Goal: Connect with others: Connect with others

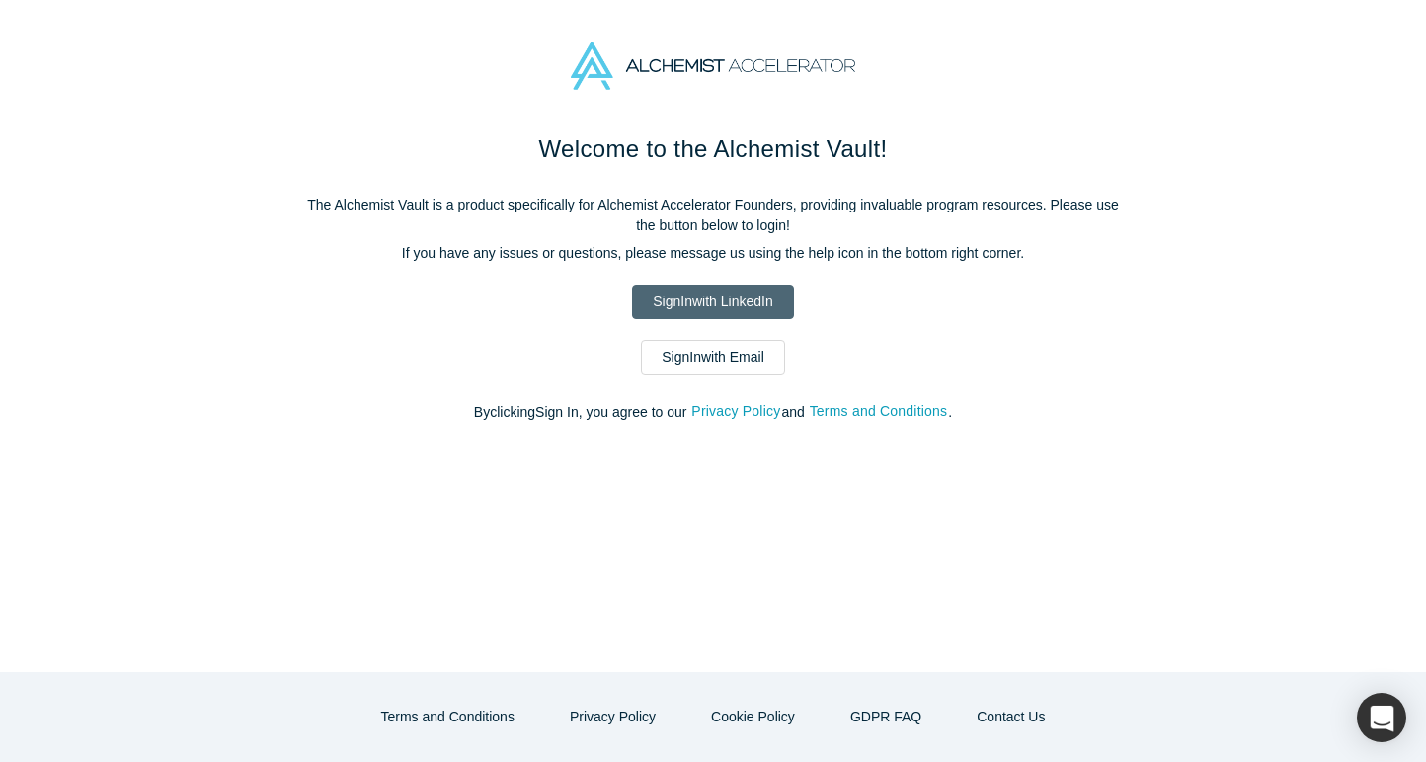
click at [686, 306] on link "Sign In with LinkedIn" at bounding box center [712, 301] width 161 height 35
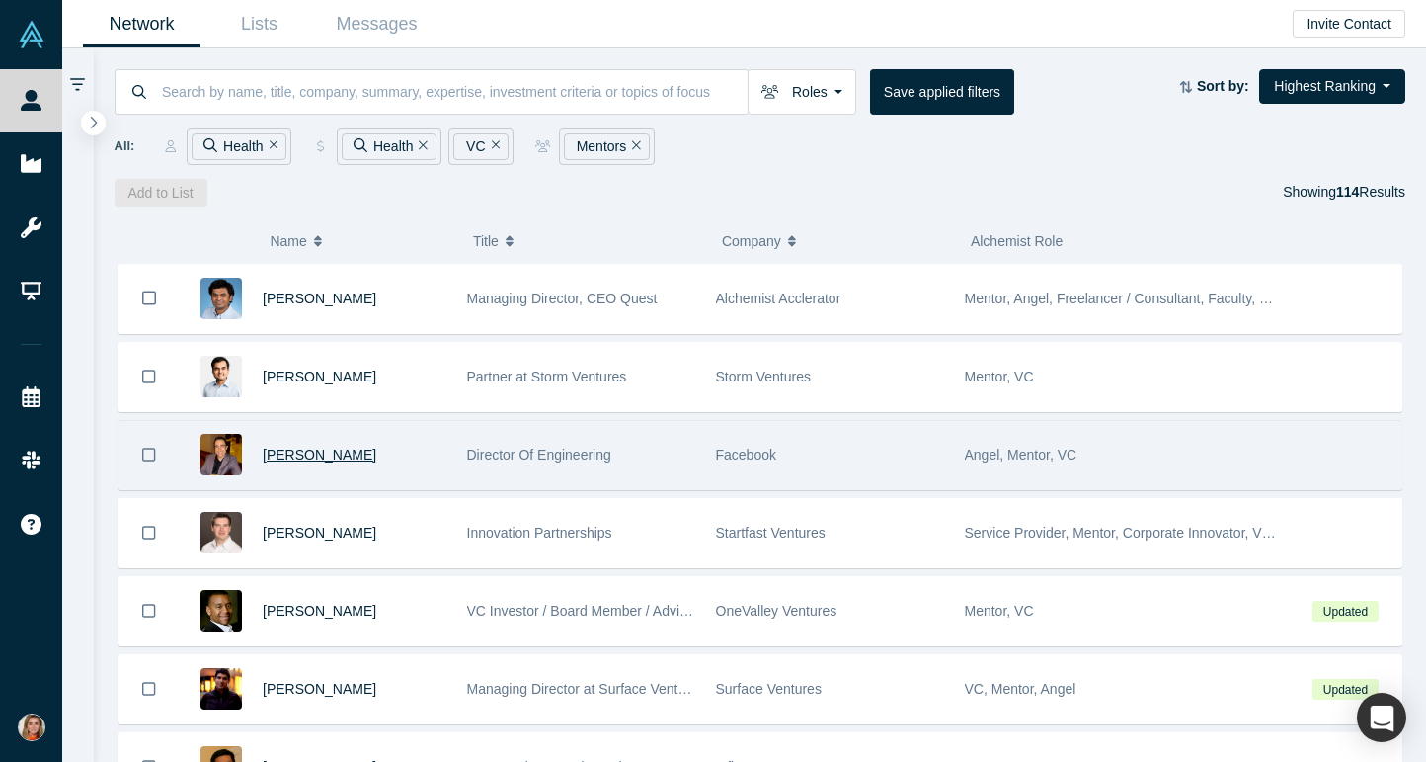
click at [360, 457] on span "[PERSON_NAME]" at bounding box center [320, 454] width 114 height 16
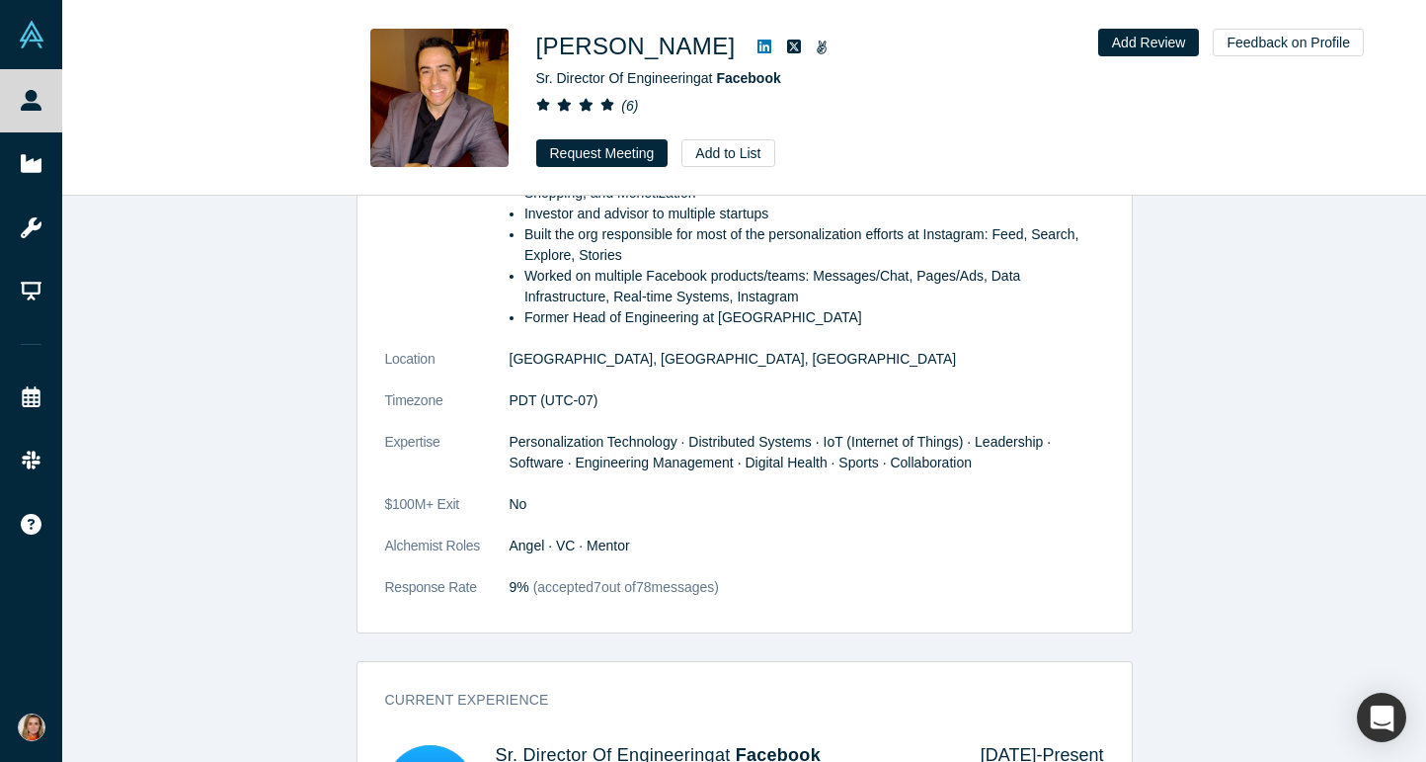
scroll to position [995, 0]
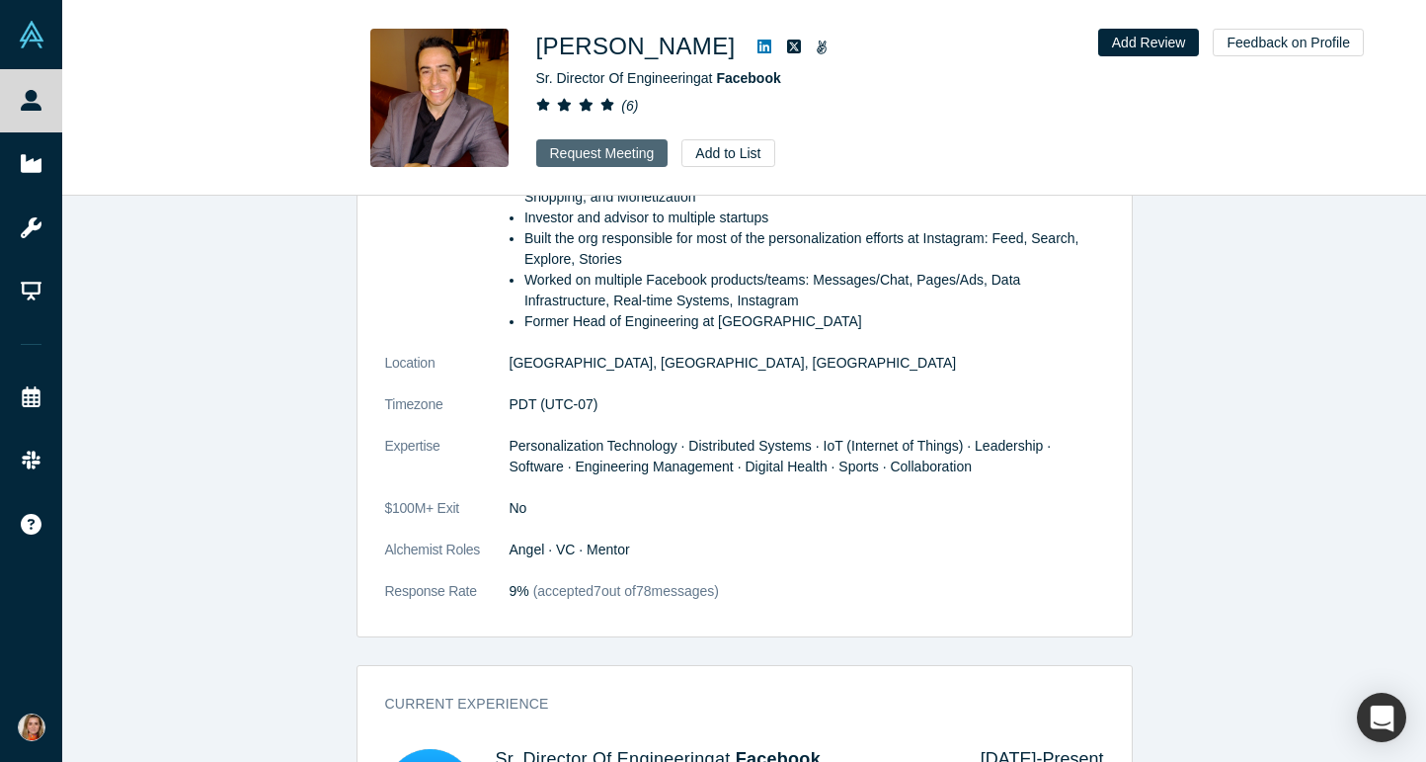
click at [608, 153] on button "Request Meeting" at bounding box center [602, 153] width 132 height 28
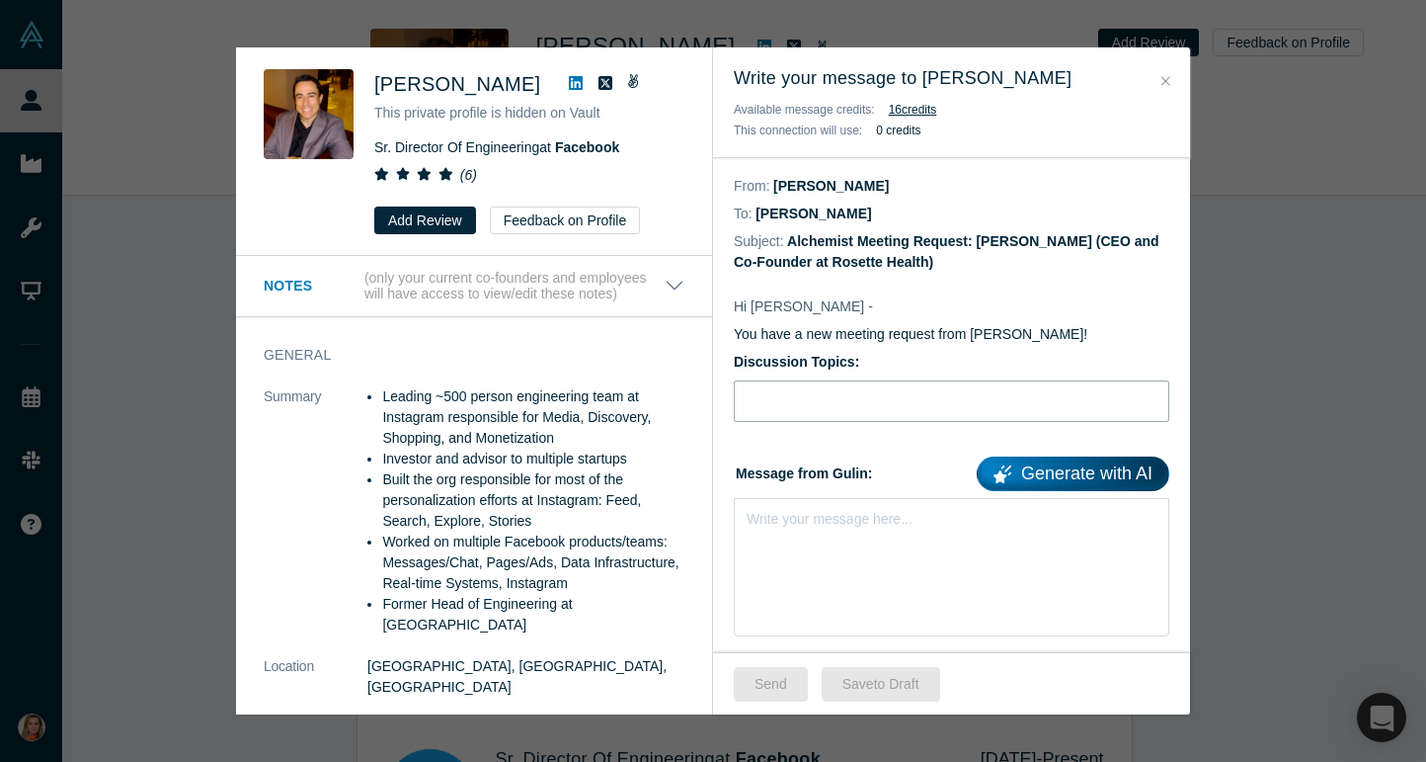
click at [827, 399] on input "Discussion Topics:" at bounding box center [952, 400] width 436 height 41
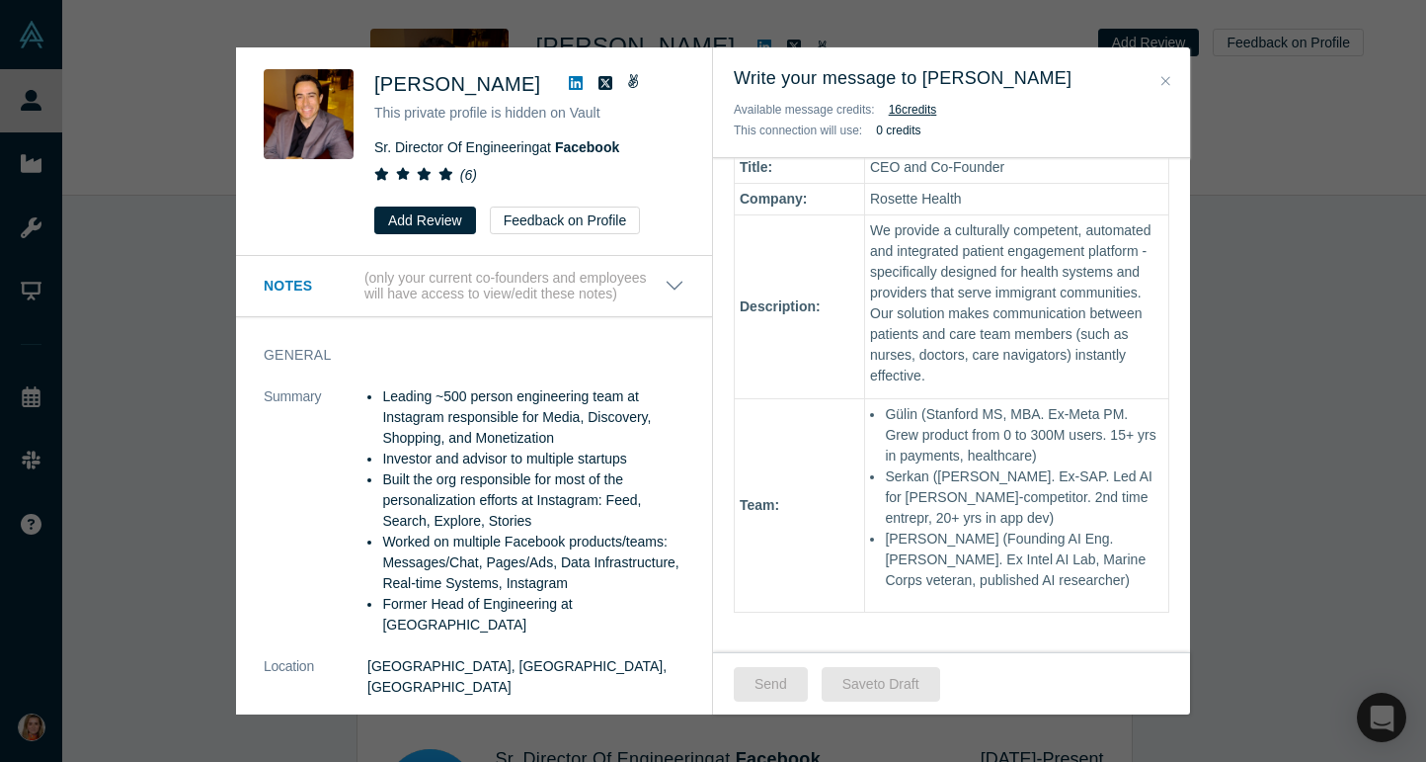
scroll to position [573, 0]
click at [913, 512] on div "Hi Rodrigo - You have a new meeting request from Gulin Yilmaz! Discussion Topic…" at bounding box center [951, 230] width 477 height 1054
drag, startPoint x: 900, startPoint y: 505, endPoint x: 884, endPoint y: 478, distance: 31.0
click at [884, 478] on div "Hi Rodrigo - You have a new meeting request from Gulin Yilmaz! Discussion Topic…" at bounding box center [951, 230] width 477 height 1054
click at [932, 506] on div "Hi Rodrigo - You have a new meeting request from Gulin Yilmaz! Discussion Topic…" at bounding box center [951, 230] width 477 height 1054
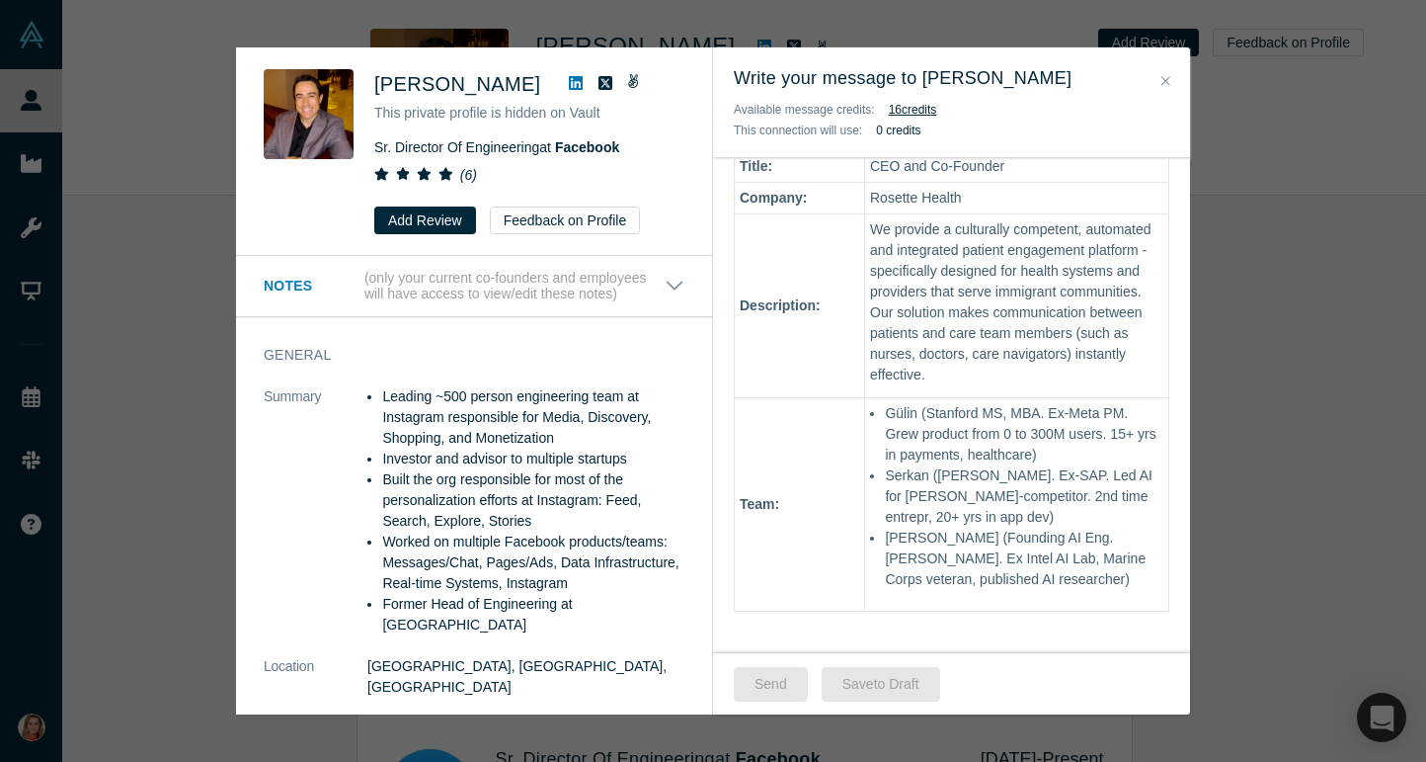
scroll to position [678, 0]
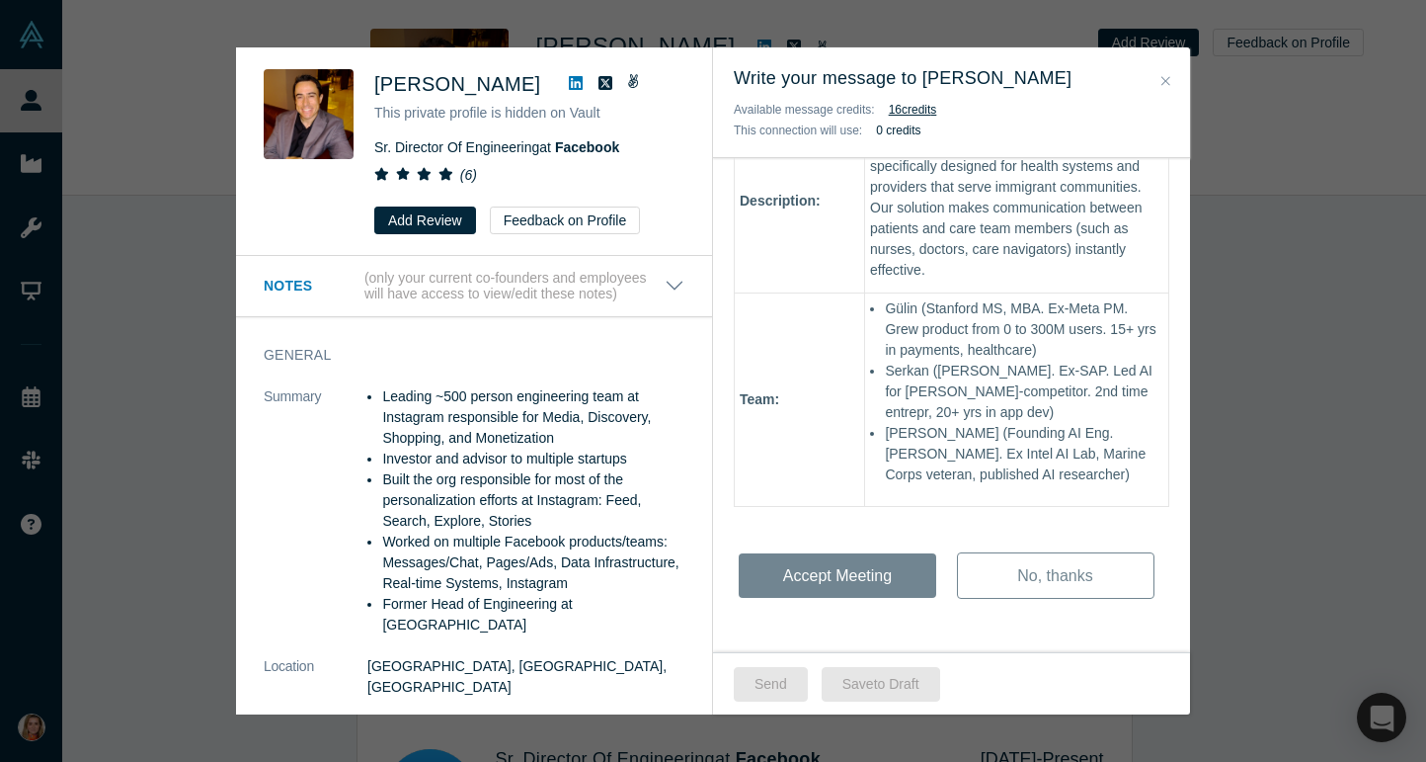
click at [1028, 480] on div "Hi Rodrigo - You have a new meeting request from Gulin Yilmaz! Discussion Topic…" at bounding box center [951, 125] width 477 height 1054
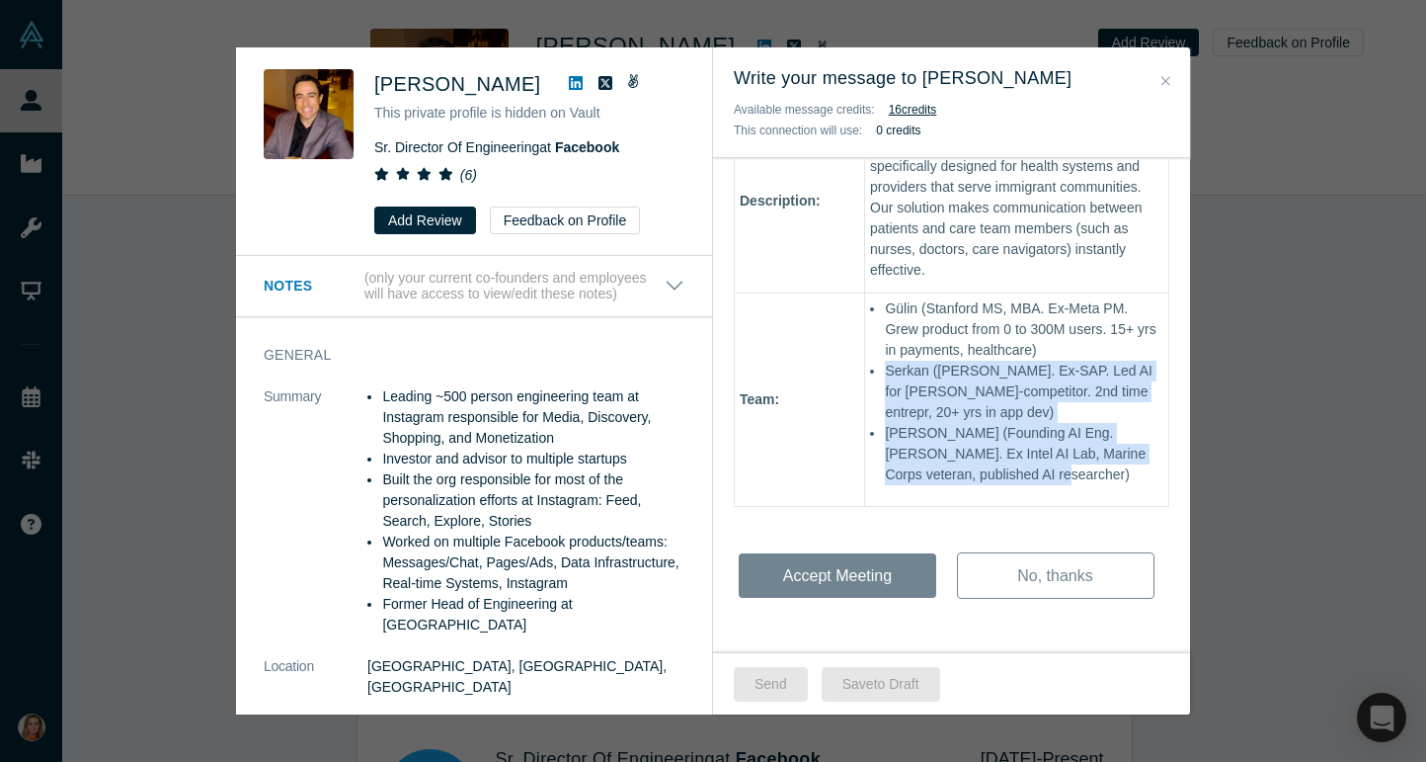
drag, startPoint x: 1038, startPoint y: 480, endPoint x: 865, endPoint y: 375, distance: 202.1
click at [865, 375] on div "Hi Rodrigo - You have a new meeting request from Gulin Yilmaz! Discussion Topic…" at bounding box center [951, 125] width 477 height 1054
click at [946, 401] on div "Hi Rodrigo - You have a new meeting request from Gulin Yilmaz! Discussion Topic…" at bounding box center [951, 125] width 477 height 1054
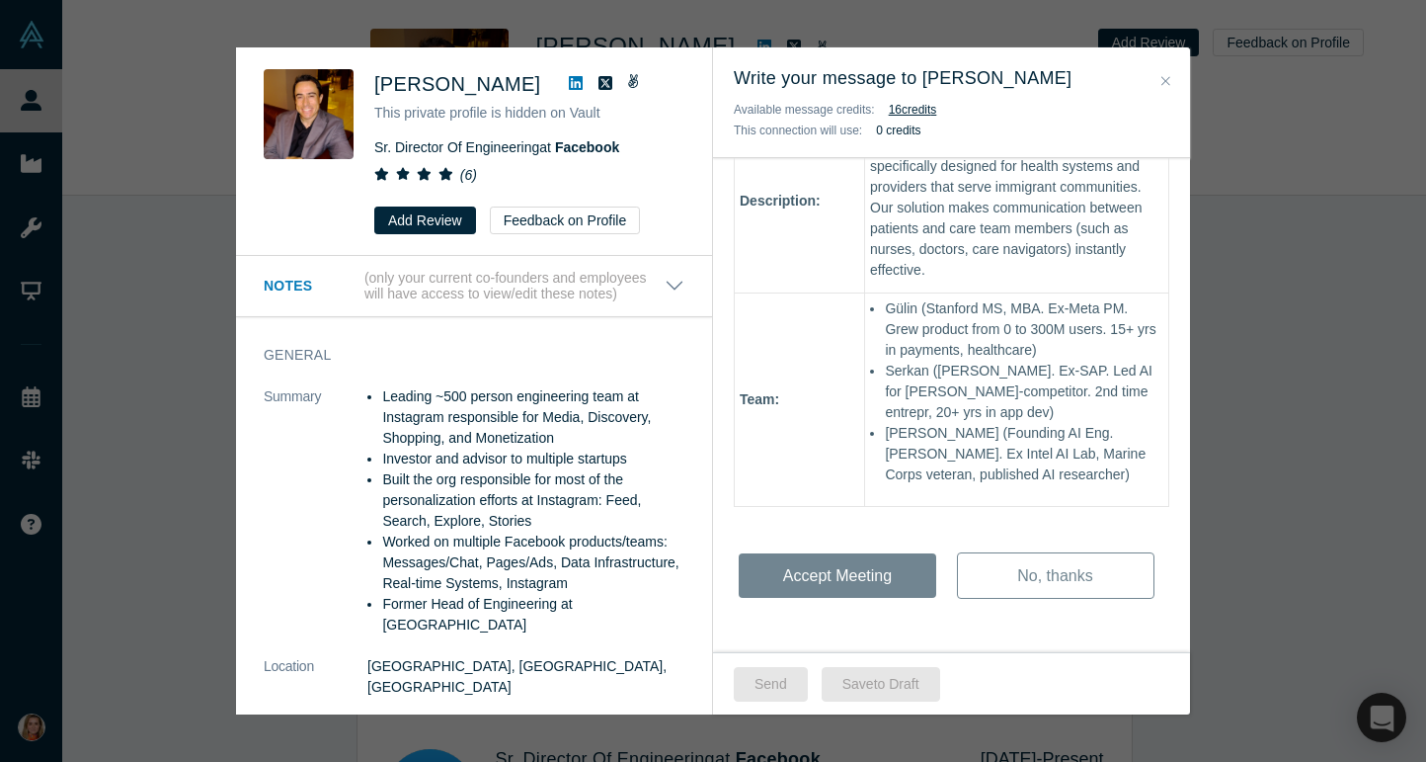
scroll to position [0, 0]
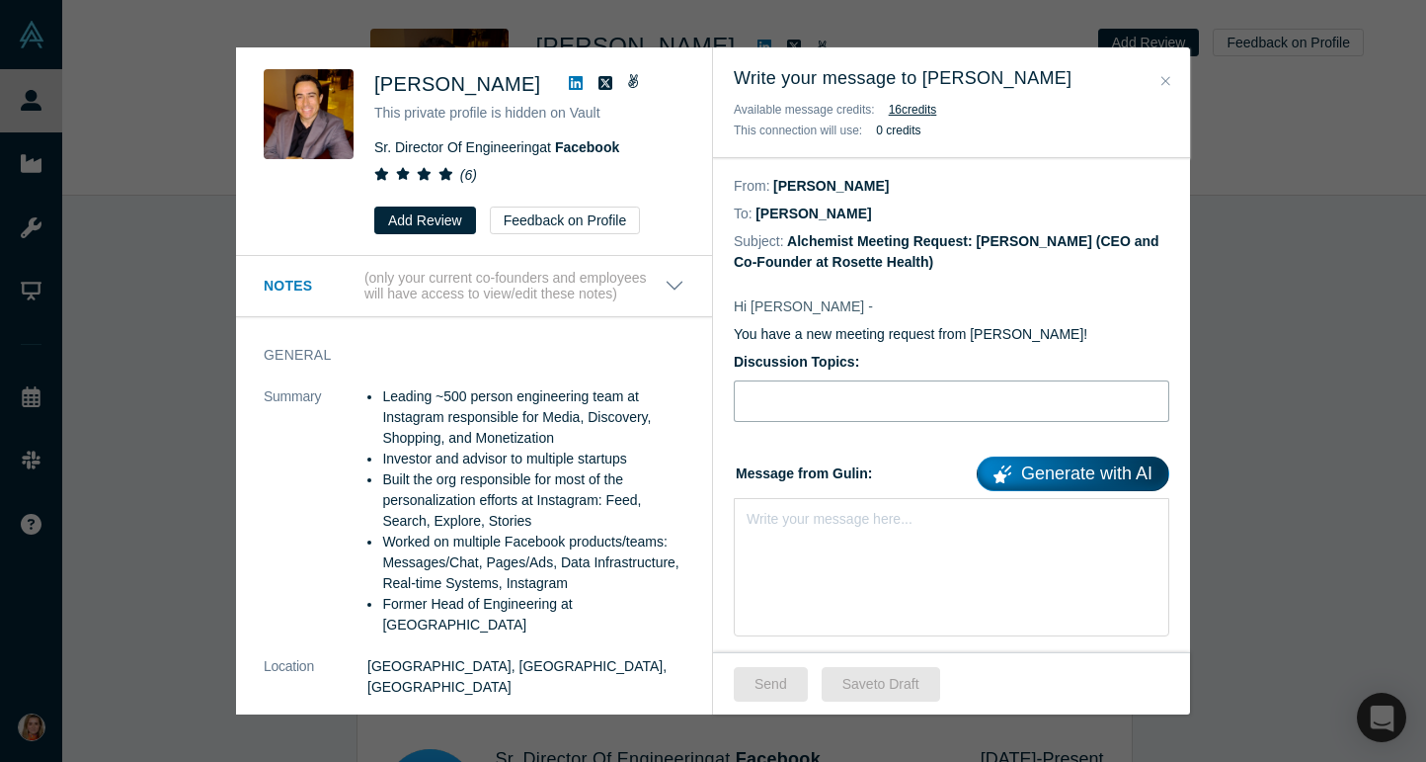
click at [840, 405] on input "Discussion Topics:" at bounding box center [952, 400] width 436 height 41
type input "AI"
click at [574, 88] on icon at bounding box center [576, 83] width 14 height 14
click at [1167, 86] on icon "Close" at bounding box center [1166, 81] width 9 height 14
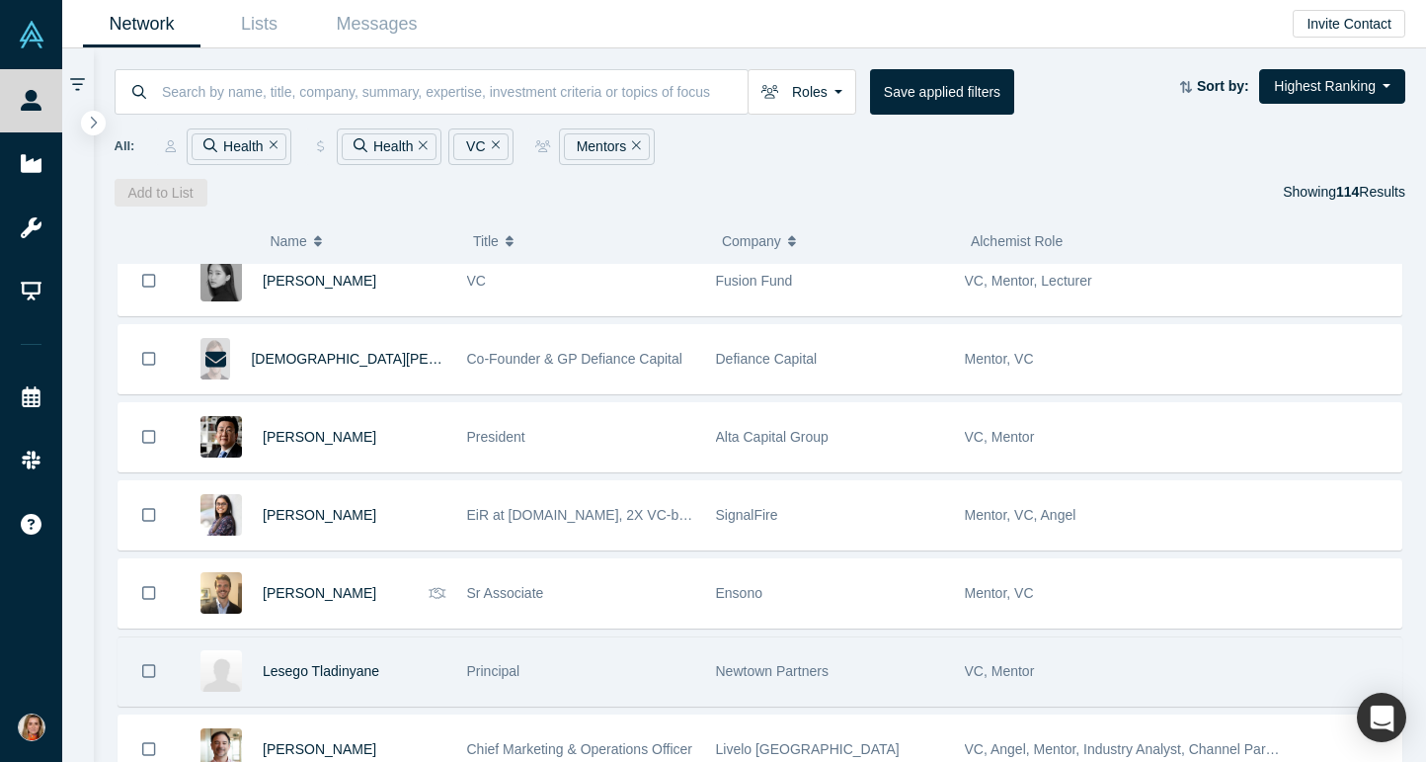
scroll to position [7650, 0]
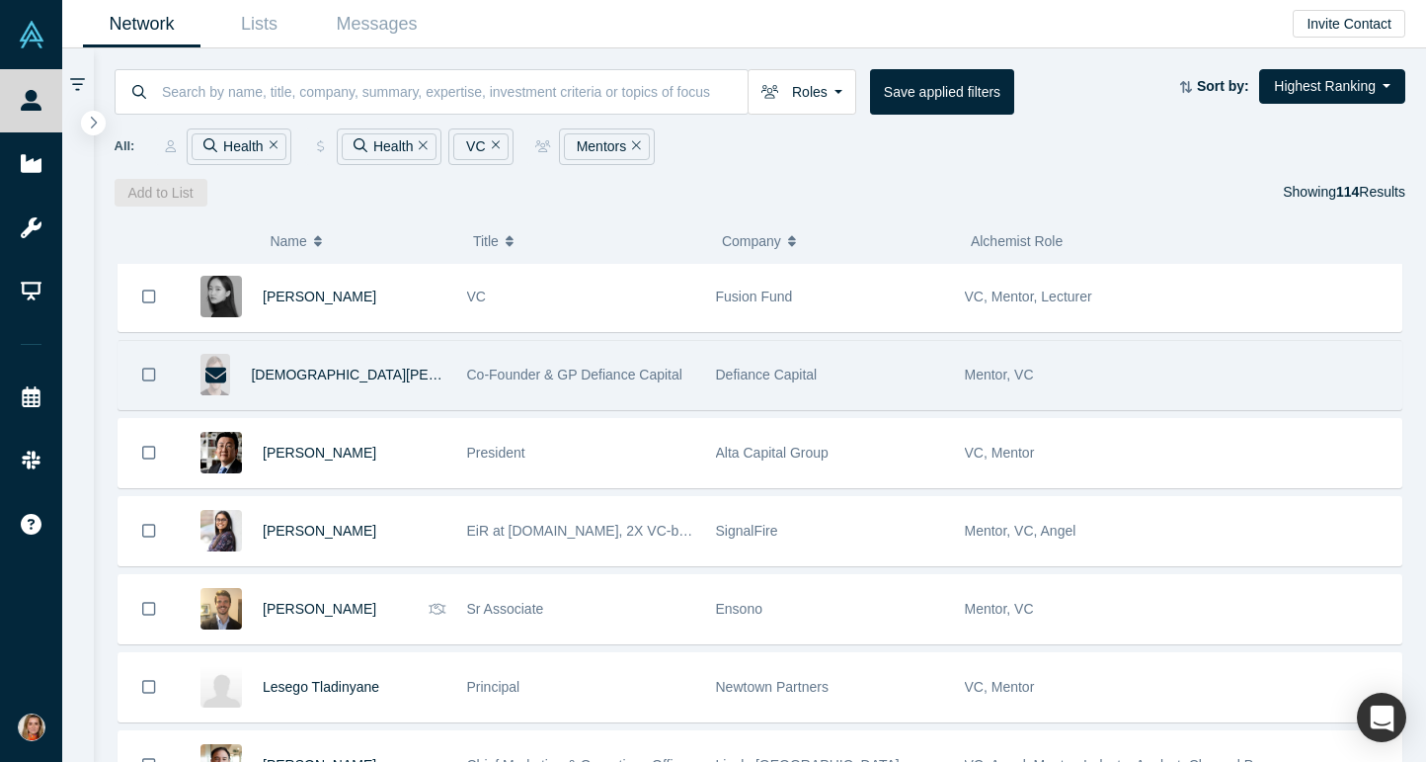
click at [222, 373] on icon at bounding box center [215, 374] width 21 height 16
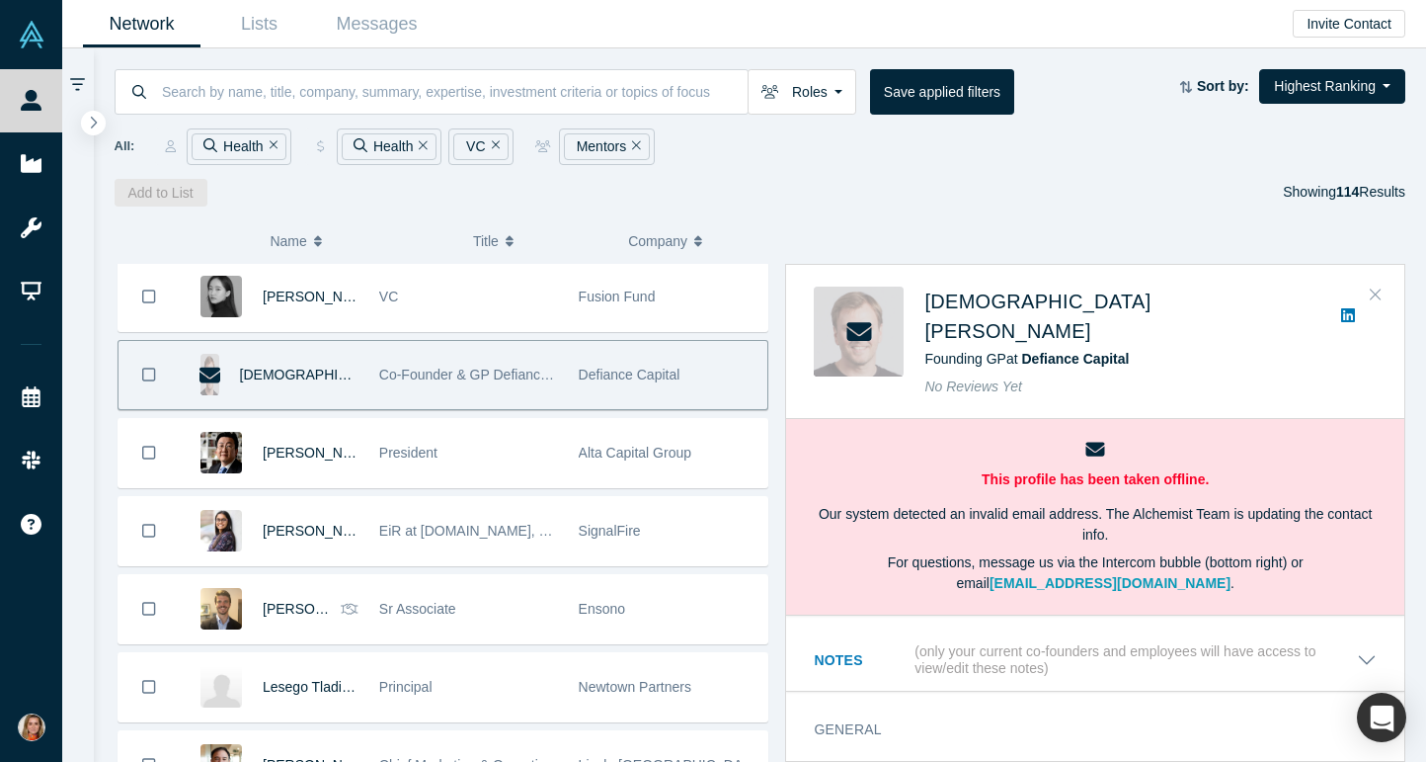
click at [1374, 295] on icon "Close" at bounding box center [1376, 294] width 12 height 12
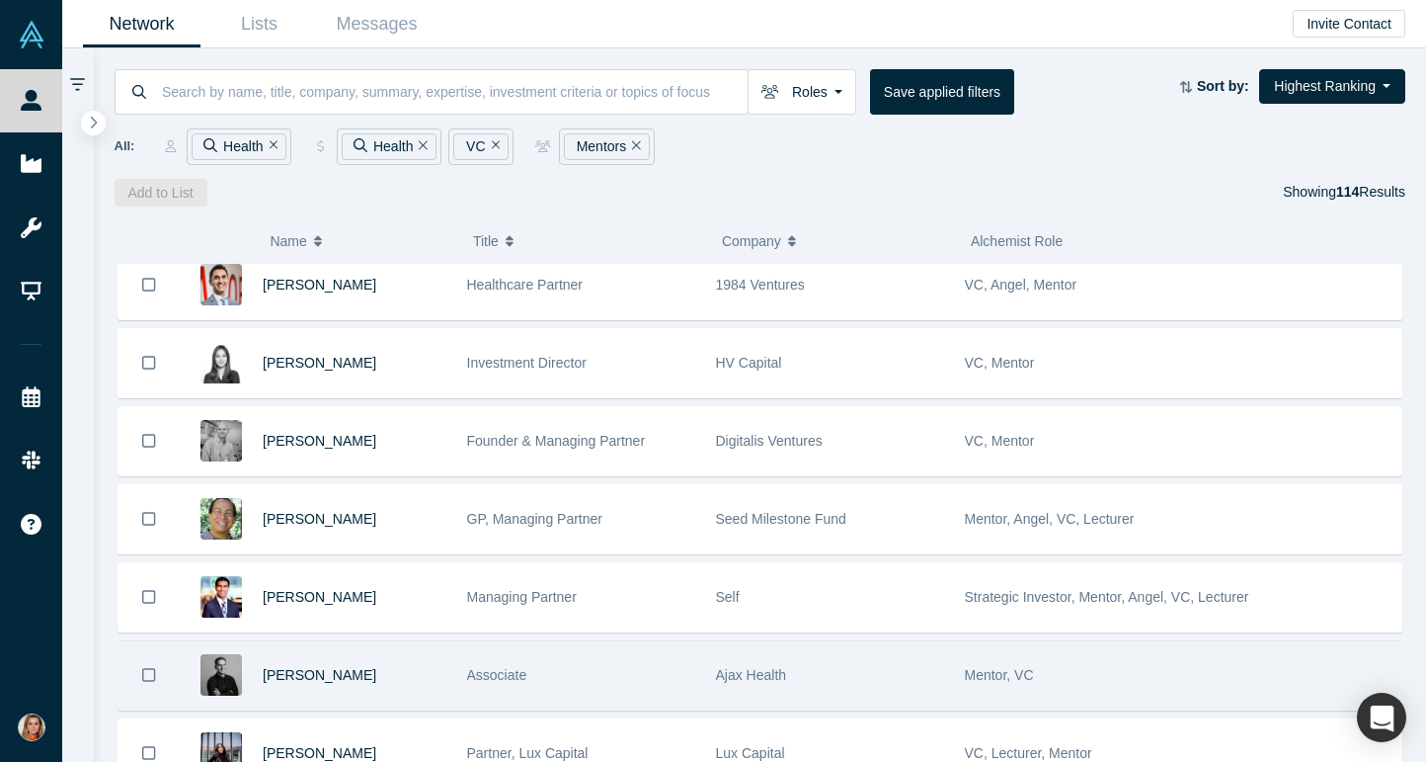
scroll to position [8317, 0]
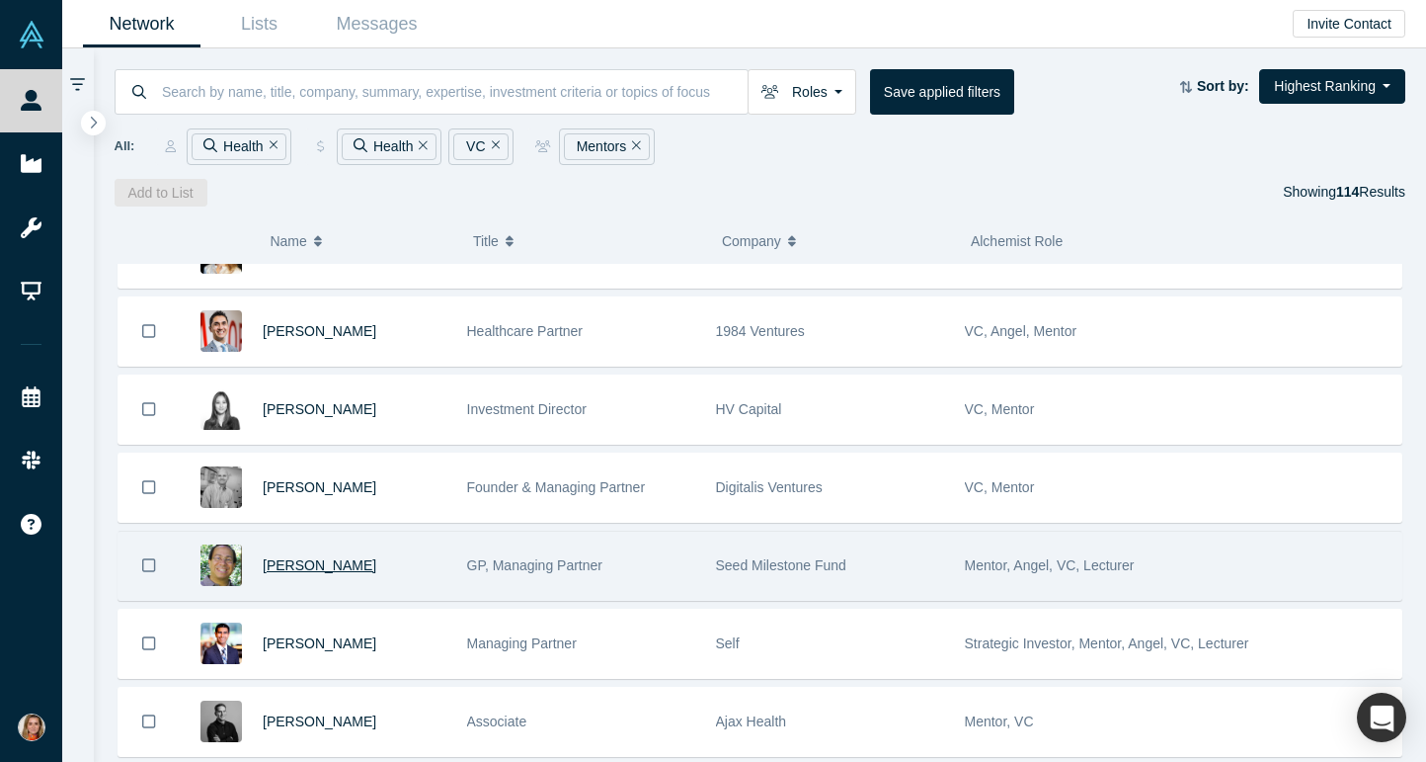
click at [293, 567] on span "Peter Henry" at bounding box center [320, 565] width 114 height 16
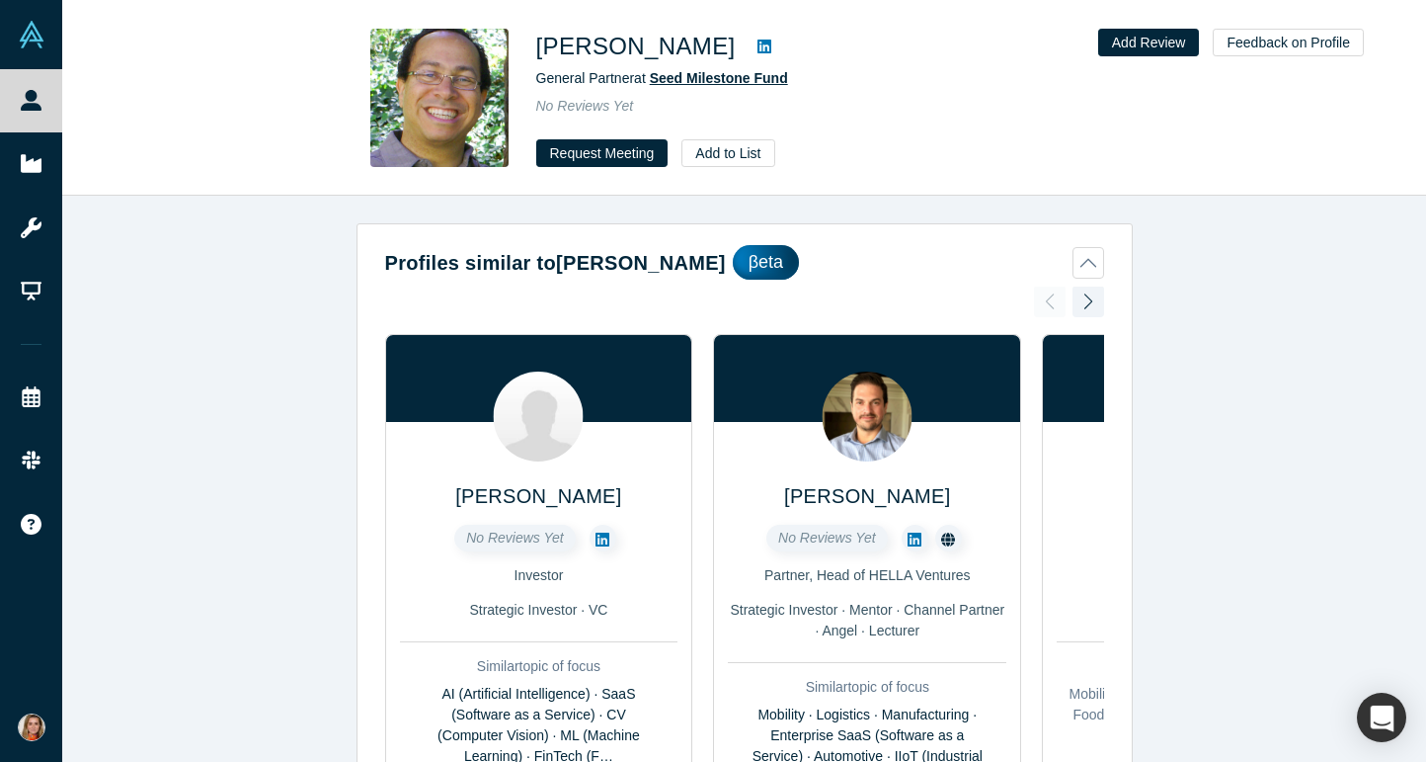
click at [695, 74] on span "Seed Milestone Fund" at bounding box center [719, 78] width 138 height 16
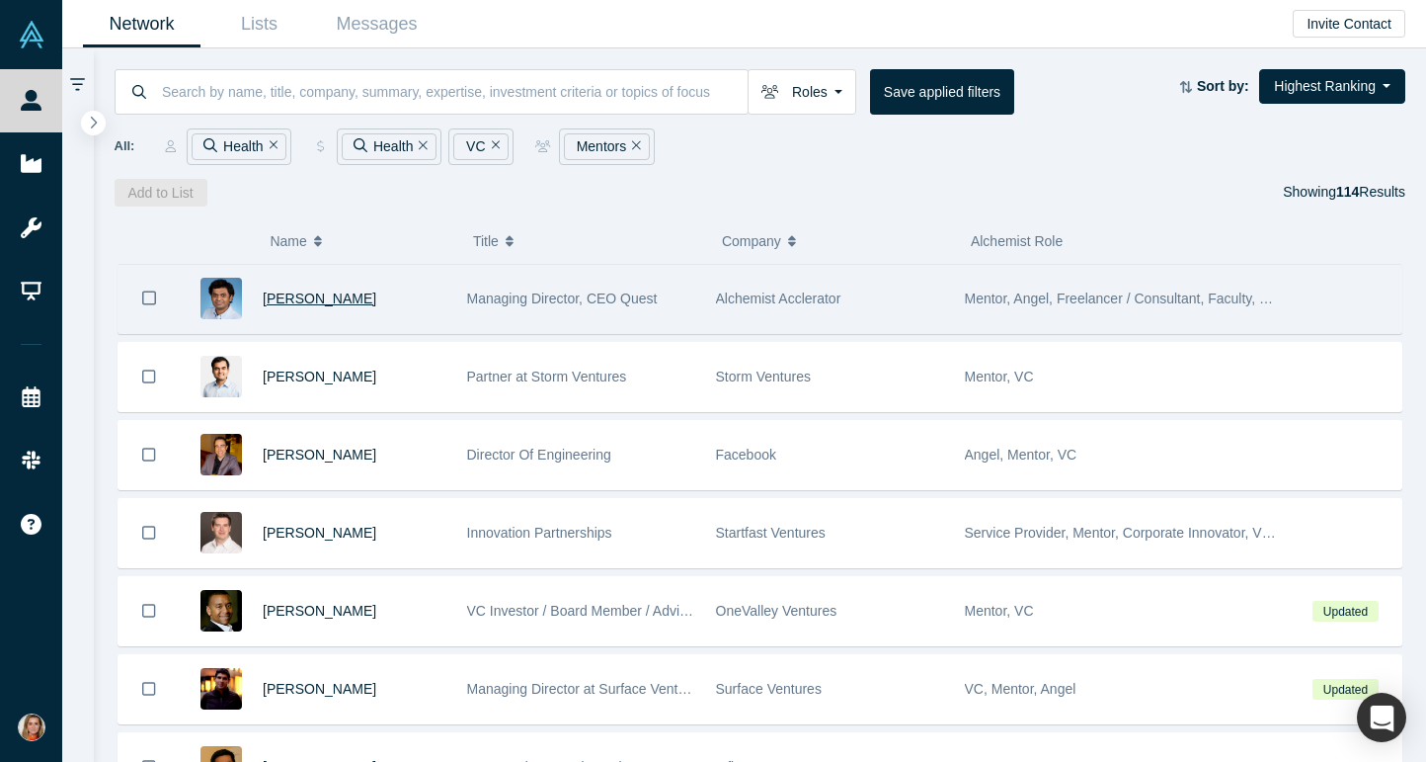
click at [366, 298] on span "Gnani Palanikumar" at bounding box center [320, 298] width 114 height 16
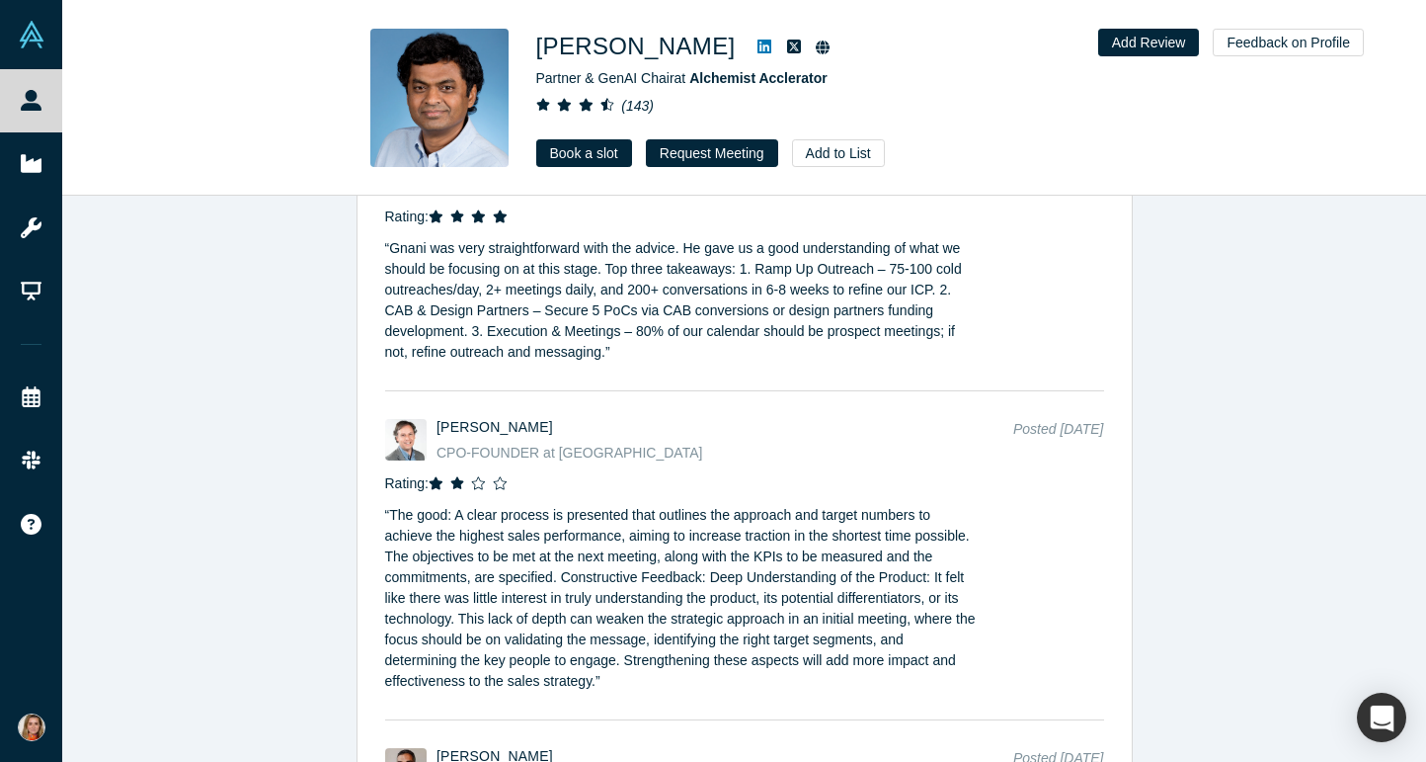
scroll to position [5708, 0]
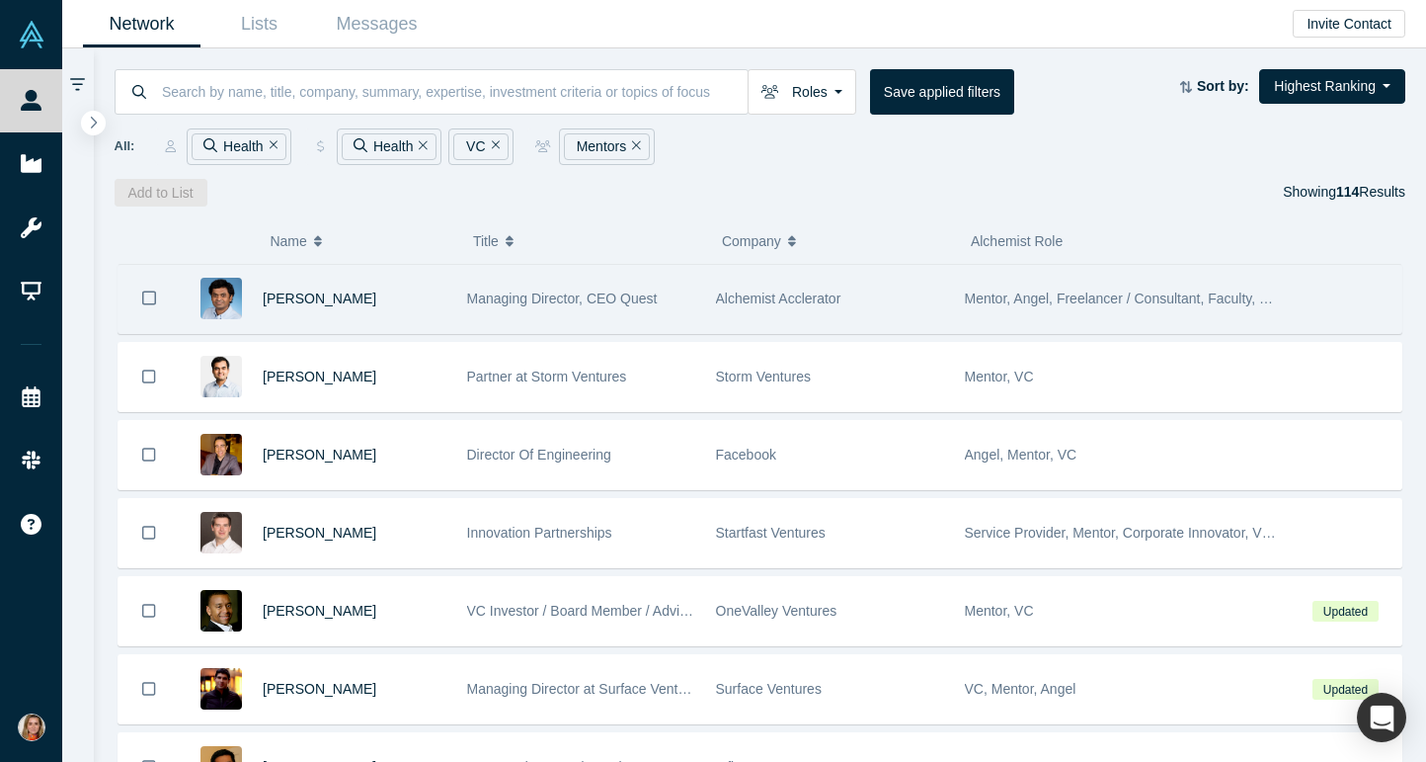
click at [150, 291] on icon "Bookmark" at bounding box center [149, 297] width 14 height 14
click at [151, 291] on icon "Bookmark" at bounding box center [149, 297] width 17 height 17
